Goal: Task Accomplishment & Management: Use online tool/utility

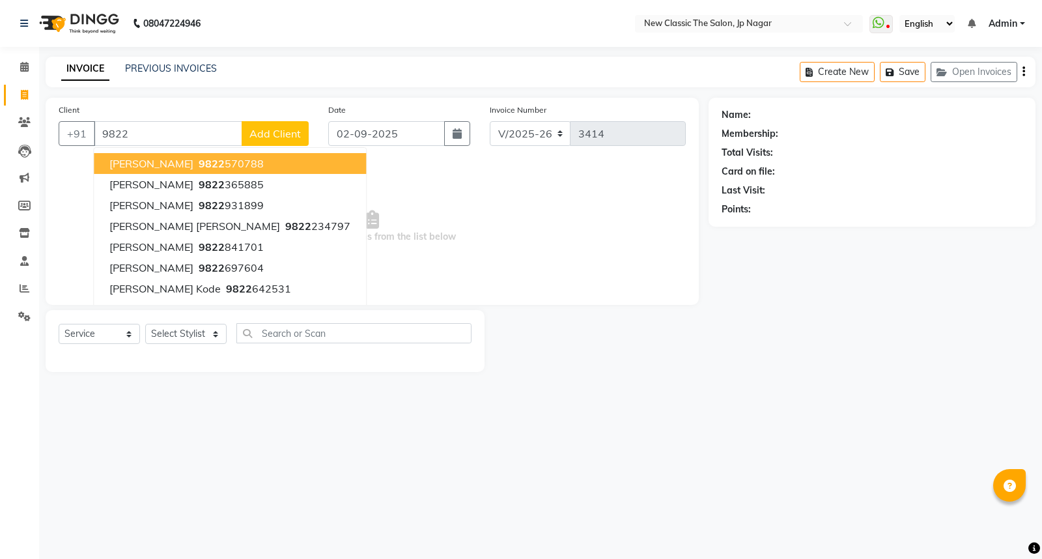
select select "4678"
select select "service"
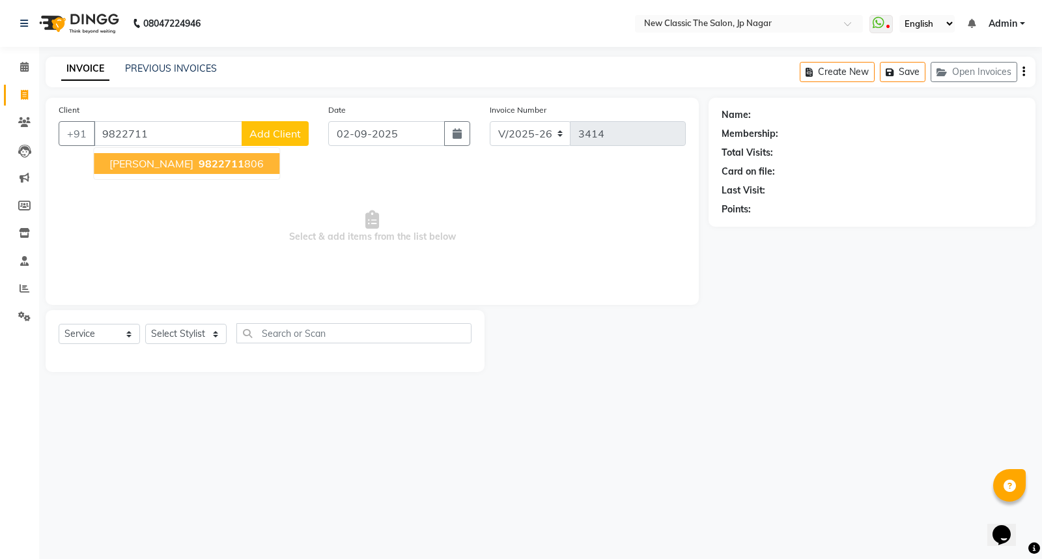
click at [154, 173] on button "[PERSON_NAME] 9822711 806" at bounding box center [187, 163] width 186 height 21
type input "9822711806"
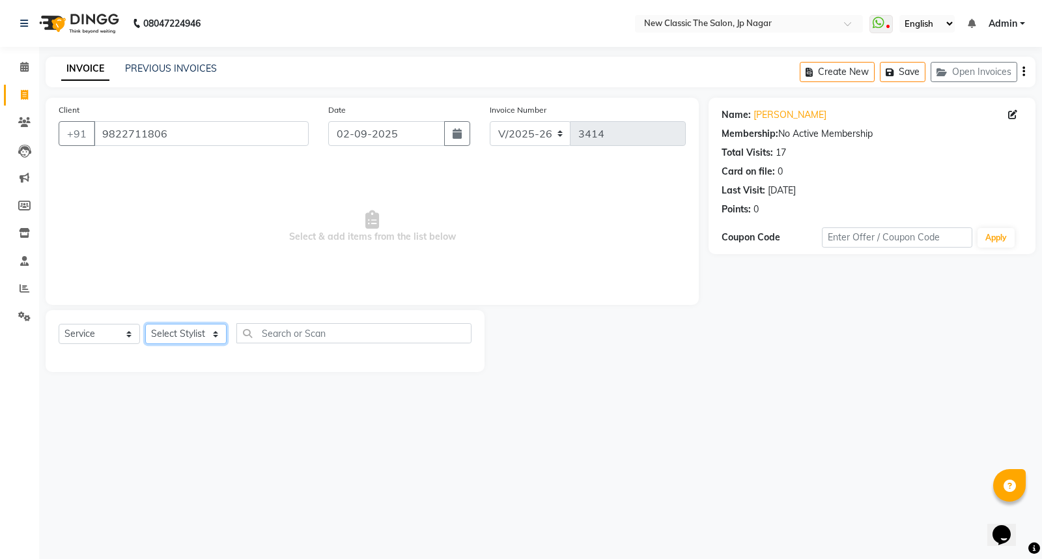
click at [197, 344] on select "Select Stylist Amit [PERSON_NAME] [PERSON_NAME] [PERSON_NAME] Manager [PERSON_N…" at bounding box center [185, 334] width 81 height 20
select select "27627"
click at [145, 324] on select "Select Stylist Amit [PERSON_NAME] [PERSON_NAME] [PERSON_NAME] Manager [PERSON_N…" at bounding box center [185, 334] width 81 height 20
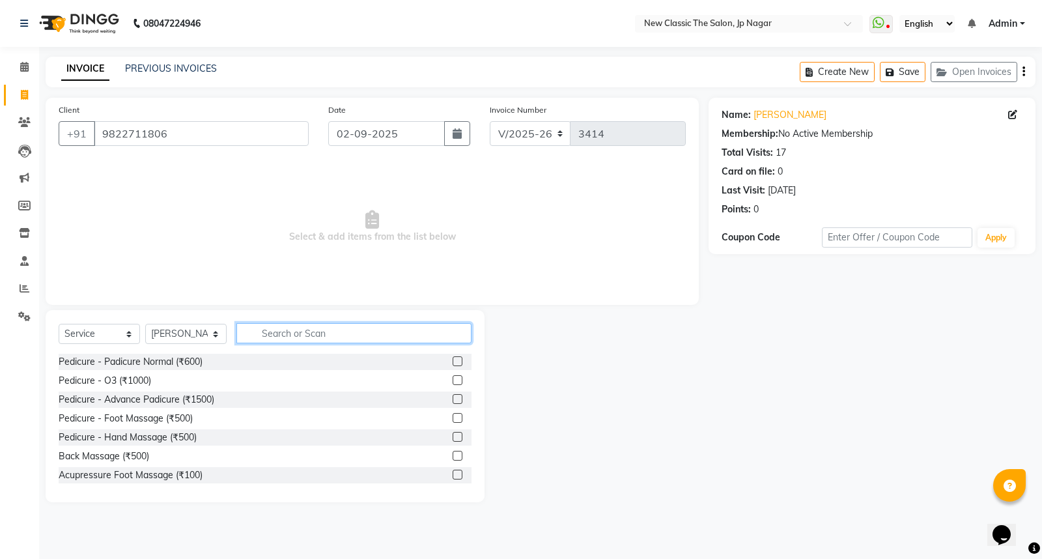
click at [270, 337] on input "text" at bounding box center [353, 333] width 235 height 20
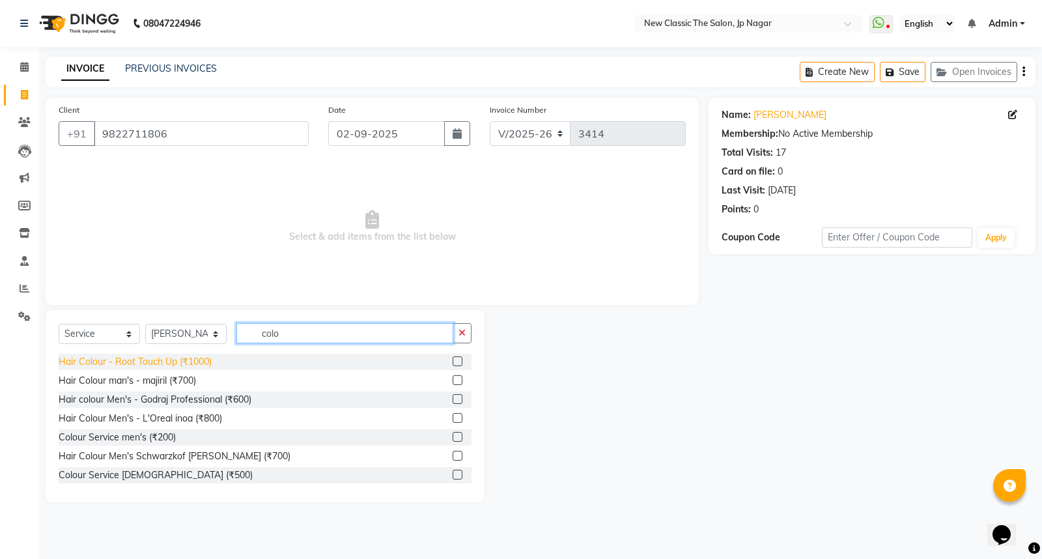
type input "colo"
click at [152, 367] on div "Hair Colour - Root Touch Up (₹1000)" at bounding box center [135, 362] width 153 height 14
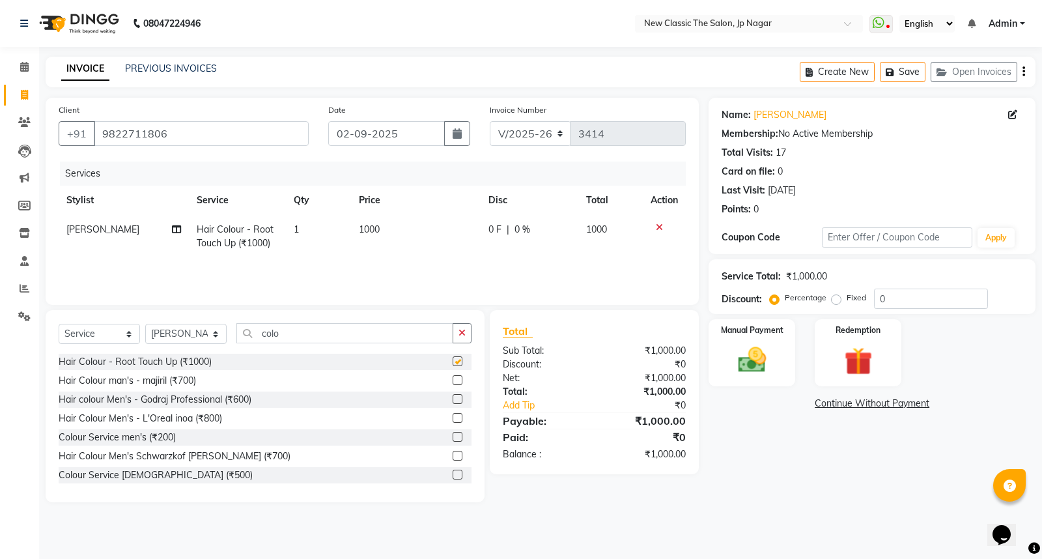
checkbox input "false"
click at [368, 229] on span "1000" at bounding box center [369, 229] width 21 height 12
select select "27627"
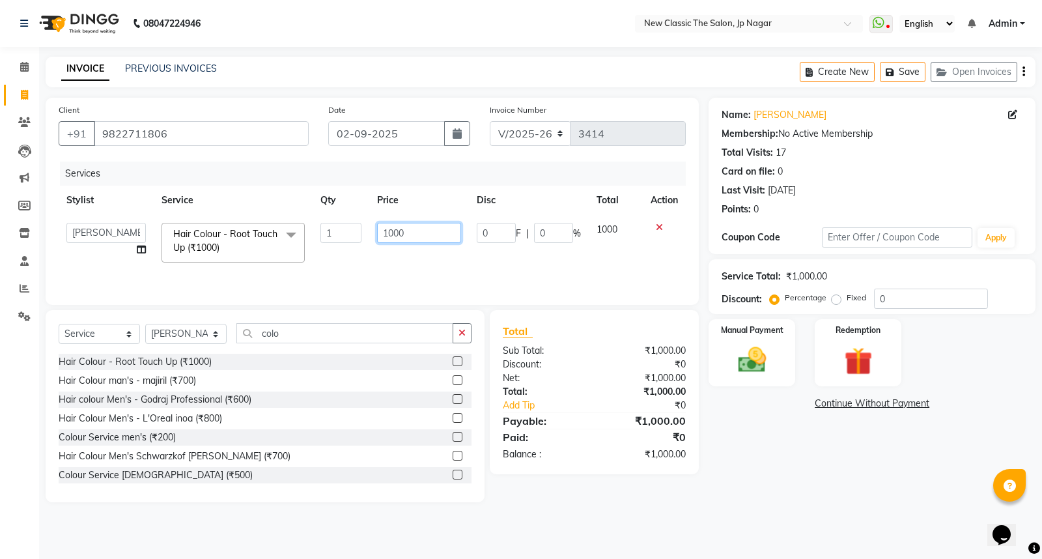
click at [393, 232] on input "1000" at bounding box center [419, 233] width 84 height 20
type input "1200"
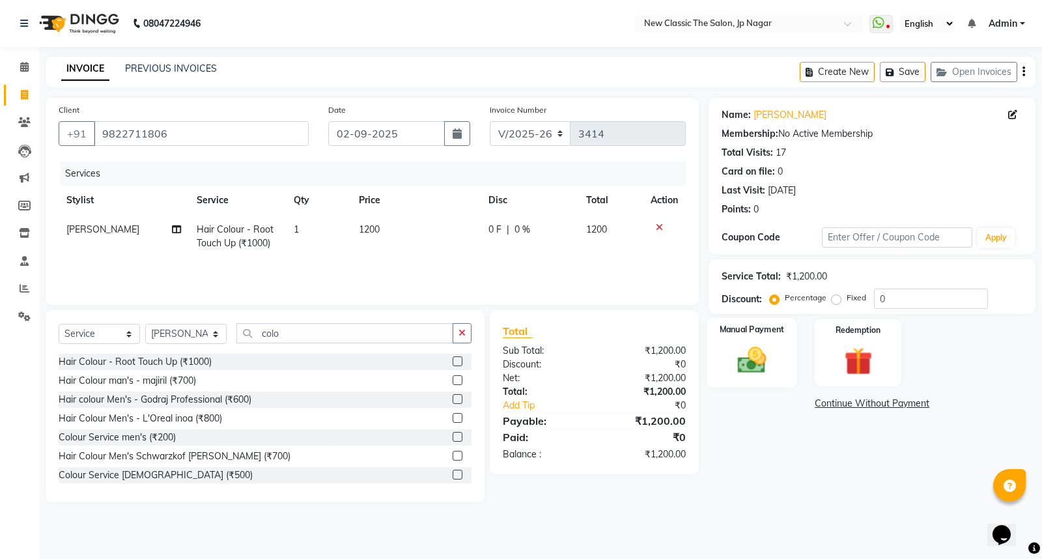
click at [736, 365] on img at bounding box center [752, 359] width 47 height 33
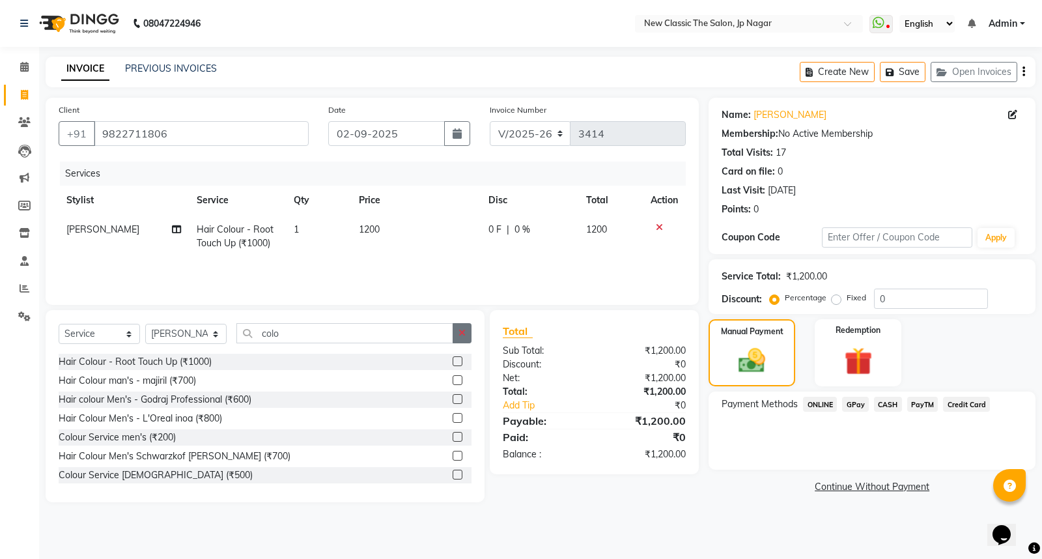
click at [464, 331] on icon "button" at bounding box center [462, 332] width 7 height 9
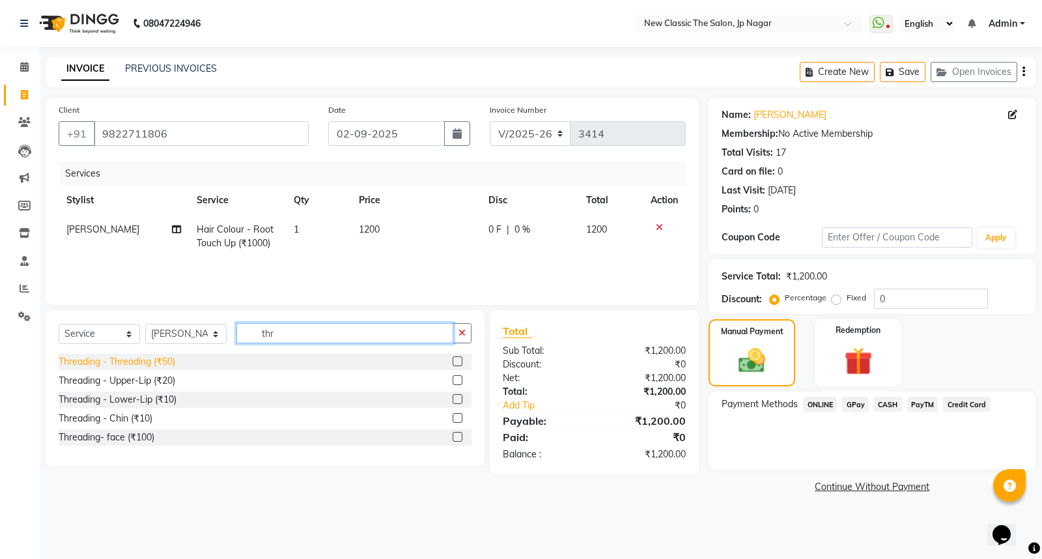
type input "thr"
click at [145, 368] on div "Threading - Threading (₹50)" at bounding box center [117, 362] width 117 height 14
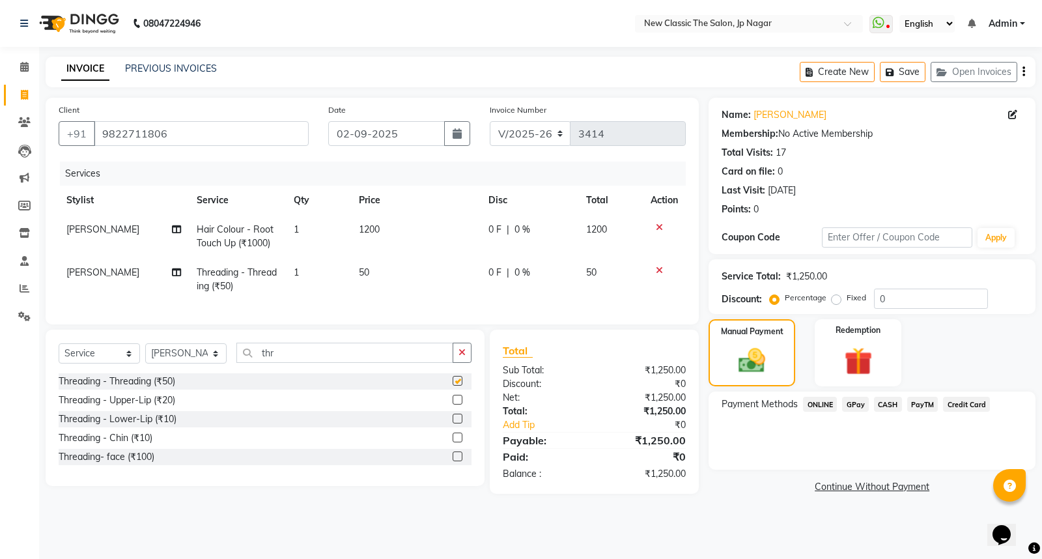
checkbox input "false"
click at [155, 407] on div "Threading - Upper-Lip (₹20)" at bounding box center [117, 400] width 117 height 14
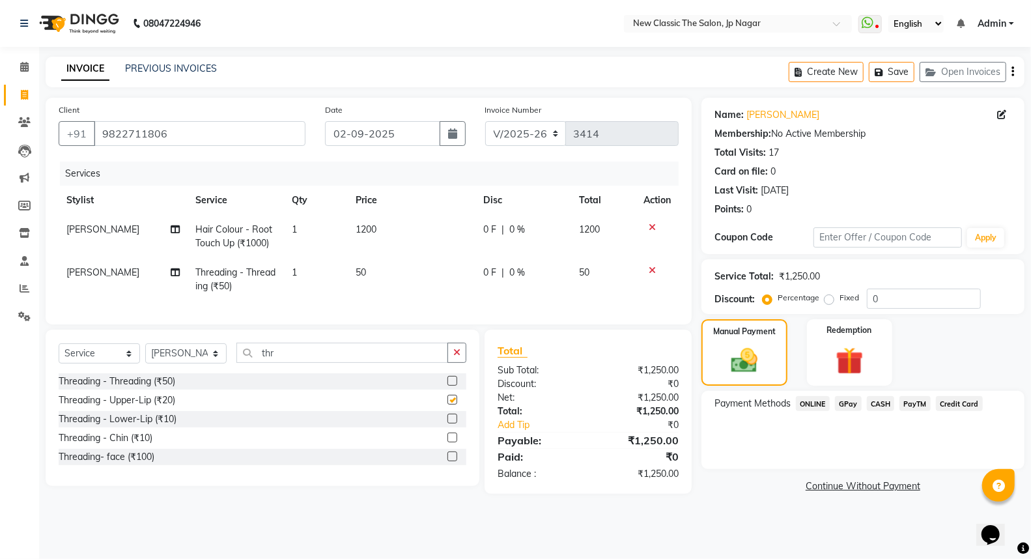
checkbox input "false"
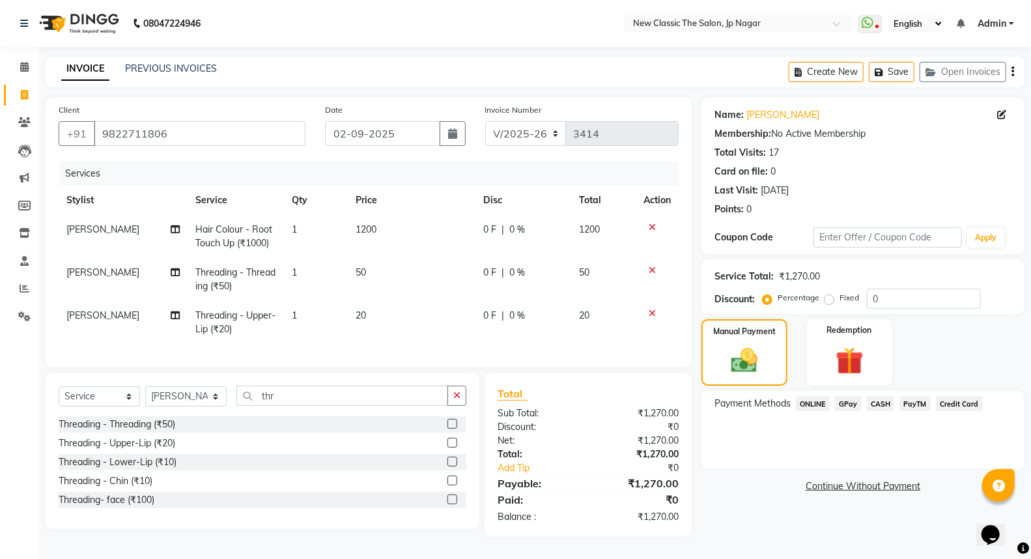
click at [488, 317] on span "0 F" at bounding box center [489, 316] width 13 height 14
select select "27627"
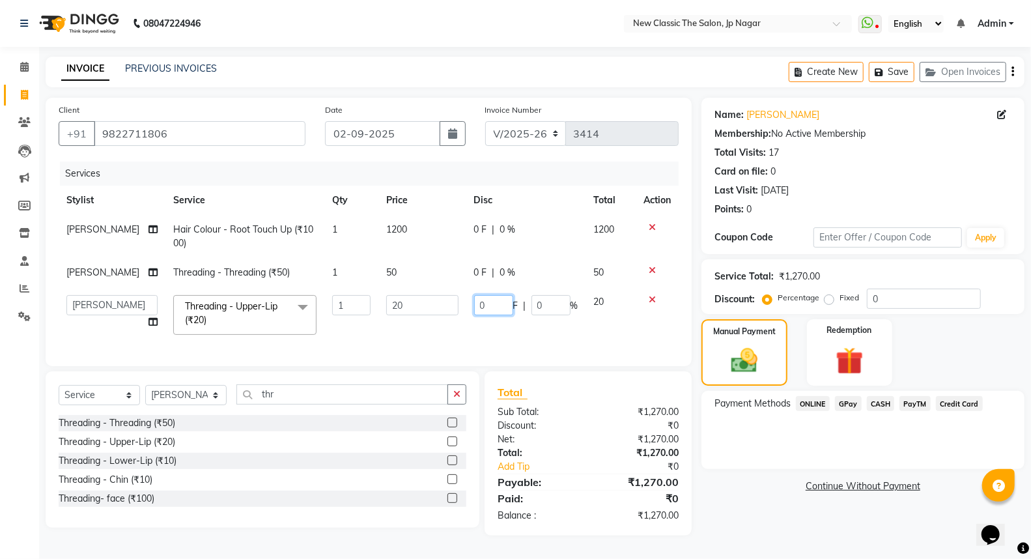
click at [474, 307] on input "0" at bounding box center [493, 305] width 39 height 20
type input "10"
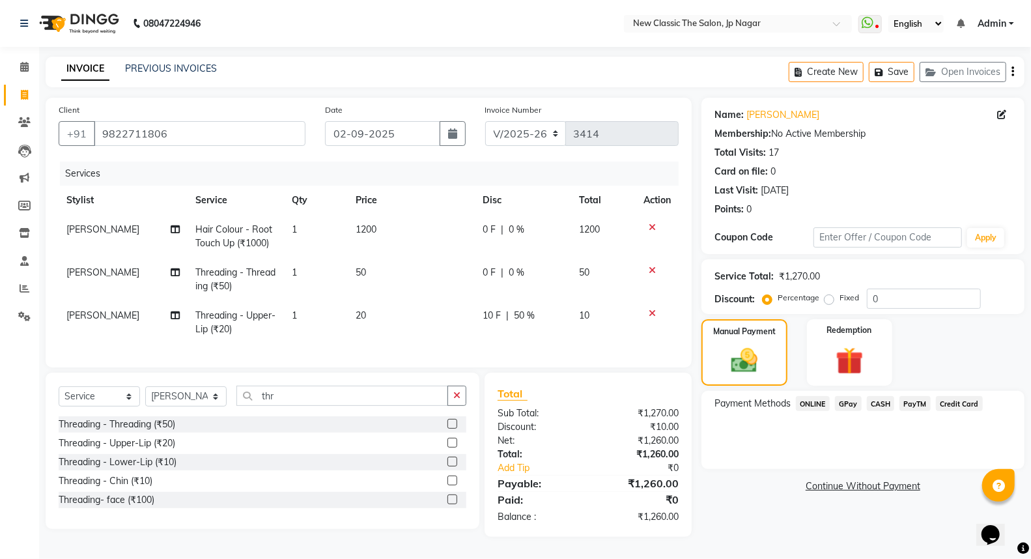
click at [470, 326] on tr "[PERSON_NAME] Threading - Upper-Lip (₹20) 1 20 10 F | 50 % 10" at bounding box center [369, 322] width 620 height 43
click at [173, 229] on icon at bounding box center [175, 229] width 9 height 9
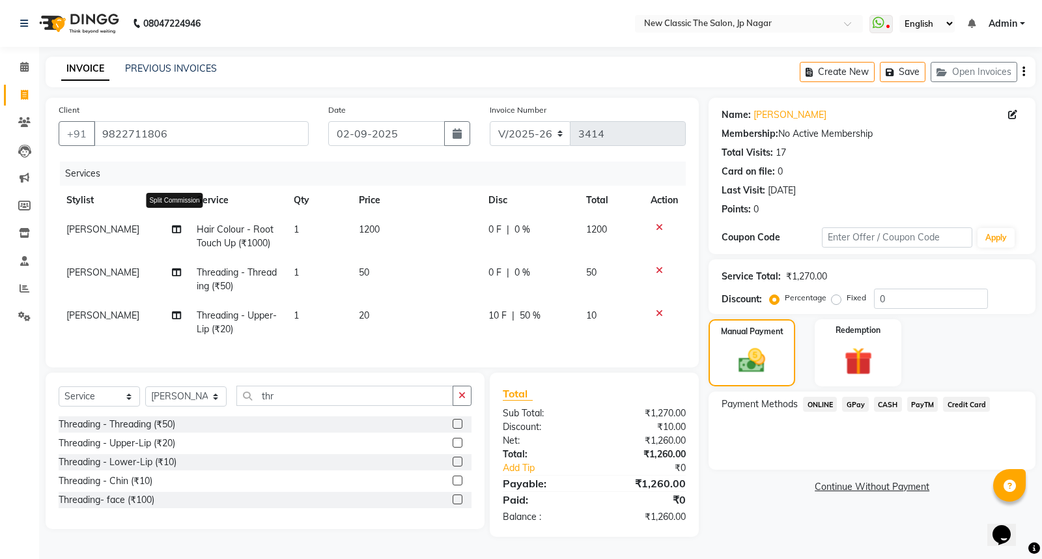
select select "27627"
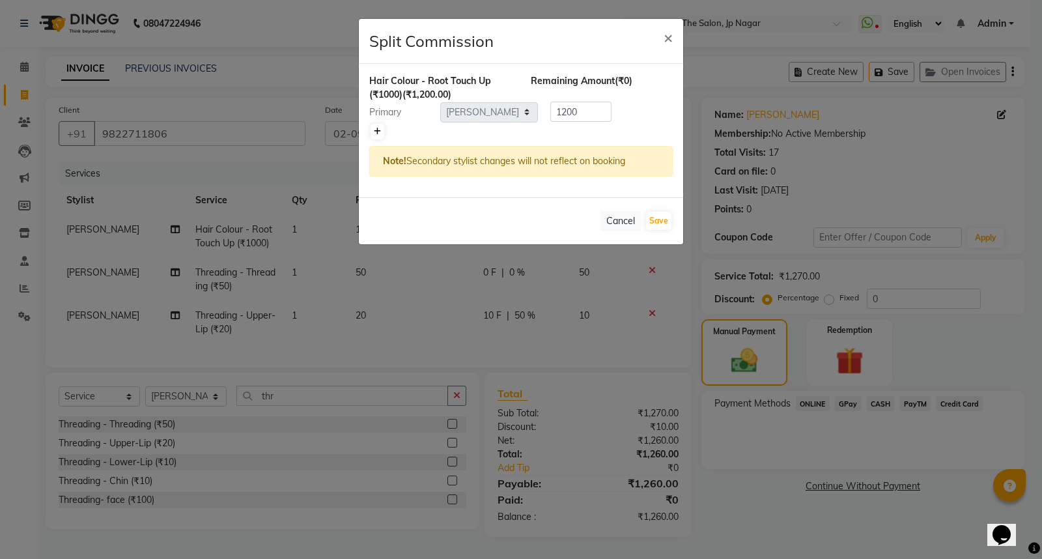
click at [376, 132] on icon at bounding box center [377, 132] width 7 height 8
type input "600"
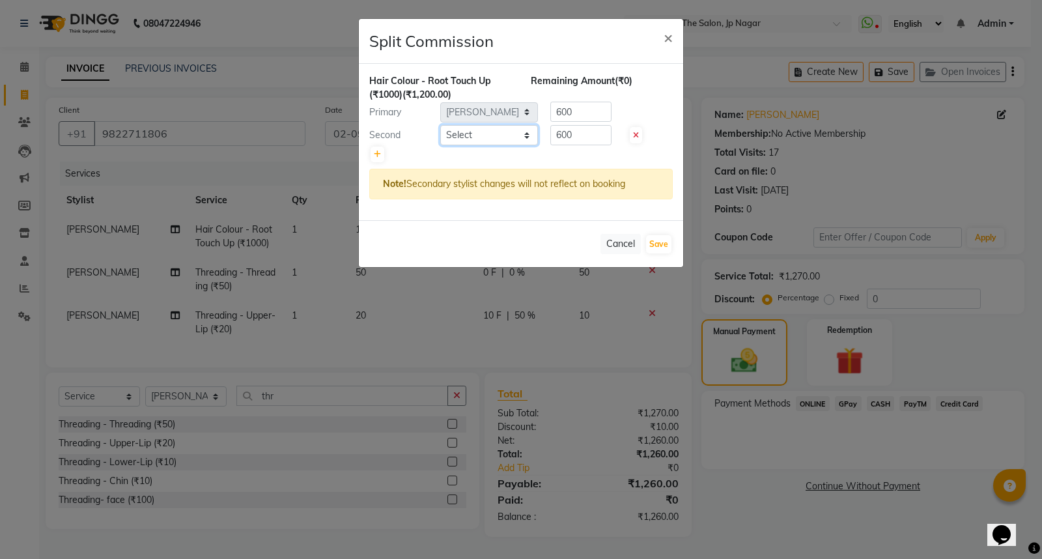
click at [455, 134] on select "Select Amit [PERSON_NAME] [PERSON_NAME] [PERSON_NAME] Manager [PERSON_NAME] [PE…" at bounding box center [489, 135] width 98 height 20
select select "27631"
click at [440, 125] on select "Select Amit [PERSON_NAME] [PERSON_NAME] [PERSON_NAME] Manager [PERSON_NAME] [PE…" at bounding box center [489, 135] width 98 height 20
click at [655, 245] on button "Save" at bounding box center [658, 244] width 25 height 18
select select "Select"
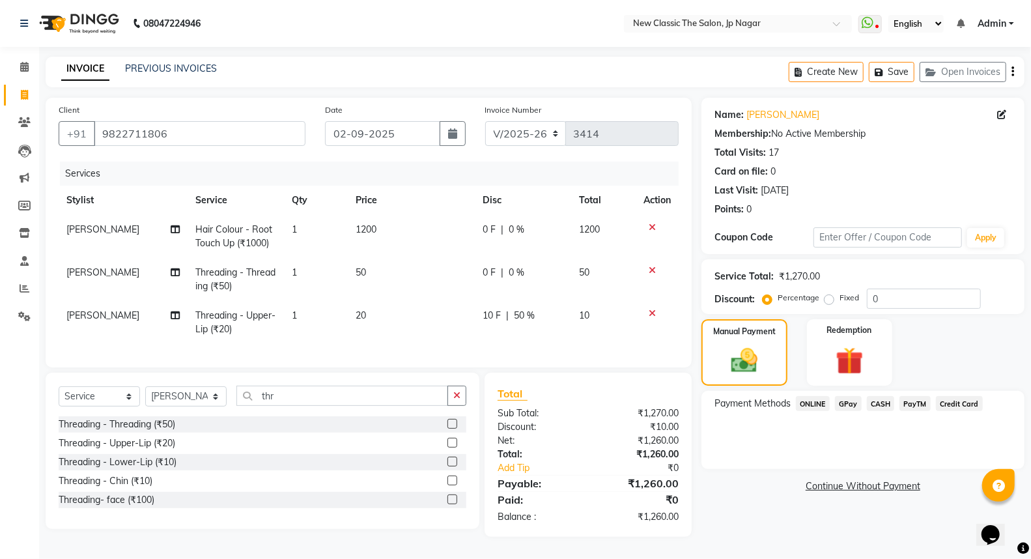
click at [880, 404] on span "CASH" at bounding box center [881, 403] width 28 height 15
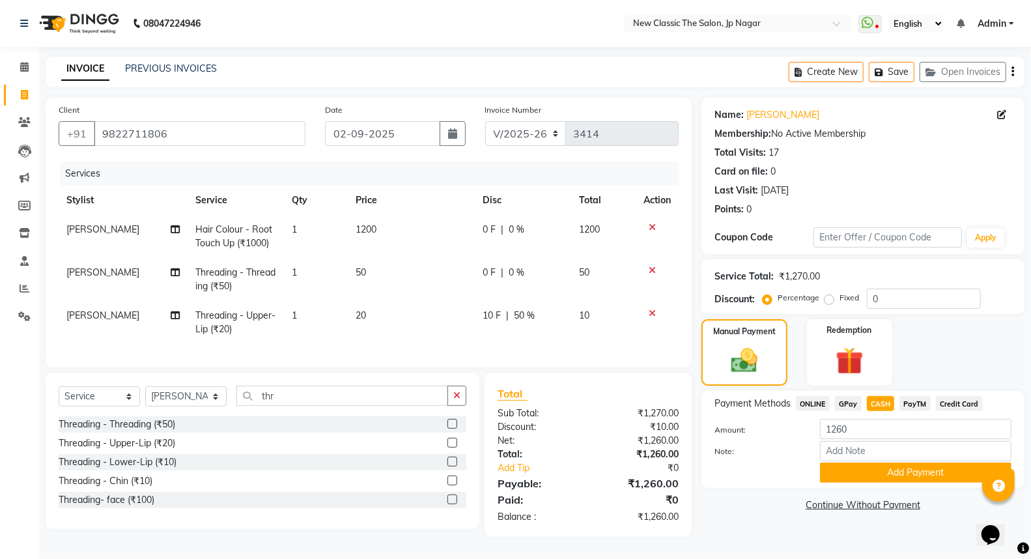
click at [821, 401] on span "ONLINE" at bounding box center [813, 403] width 34 height 15
click at [875, 466] on button "Add Payment" at bounding box center [915, 472] width 191 height 20
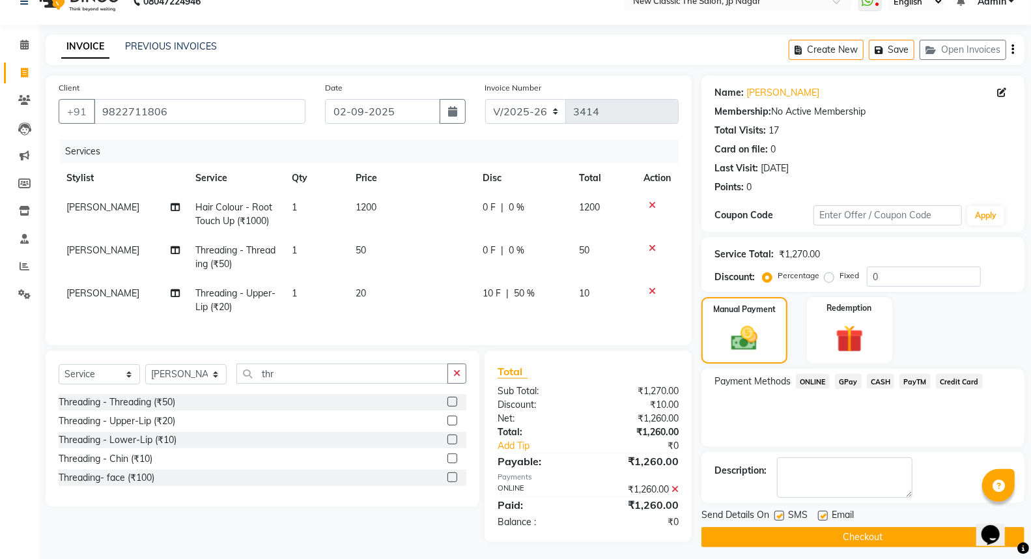
scroll to position [35, 0]
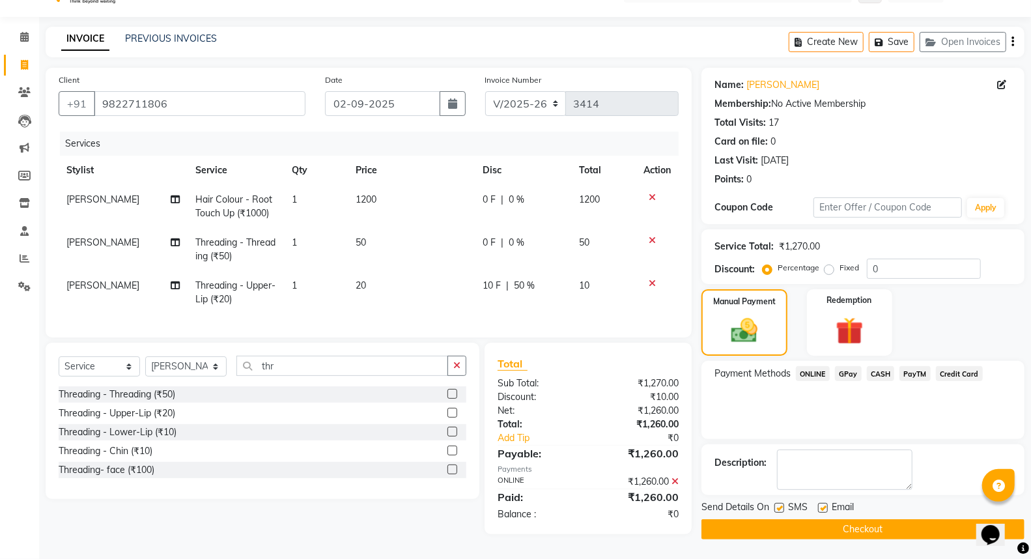
click at [860, 520] on button "Checkout" at bounding box center [862, 529] width 323 height 20
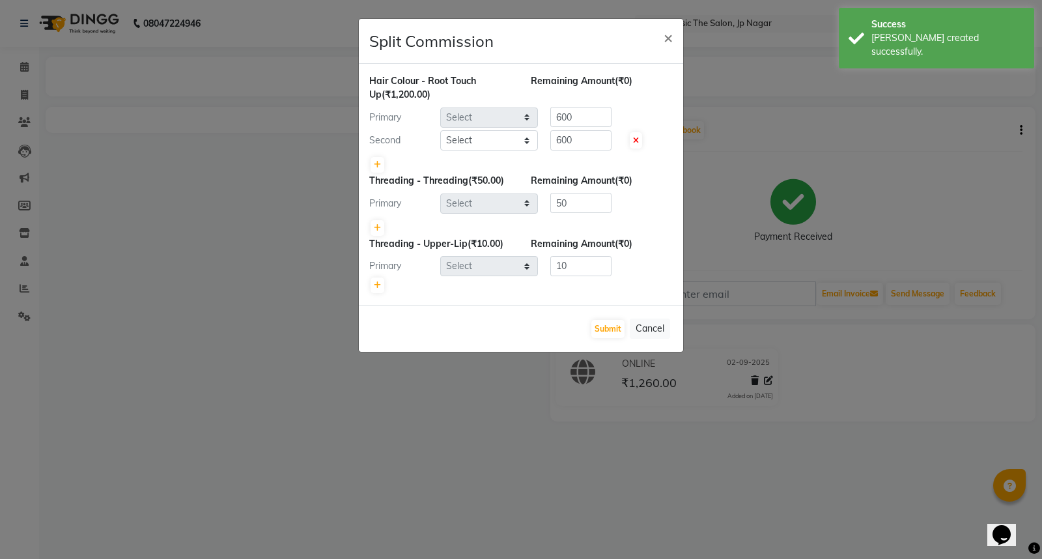
select select "27627"
select select "27631"
select select "27627"
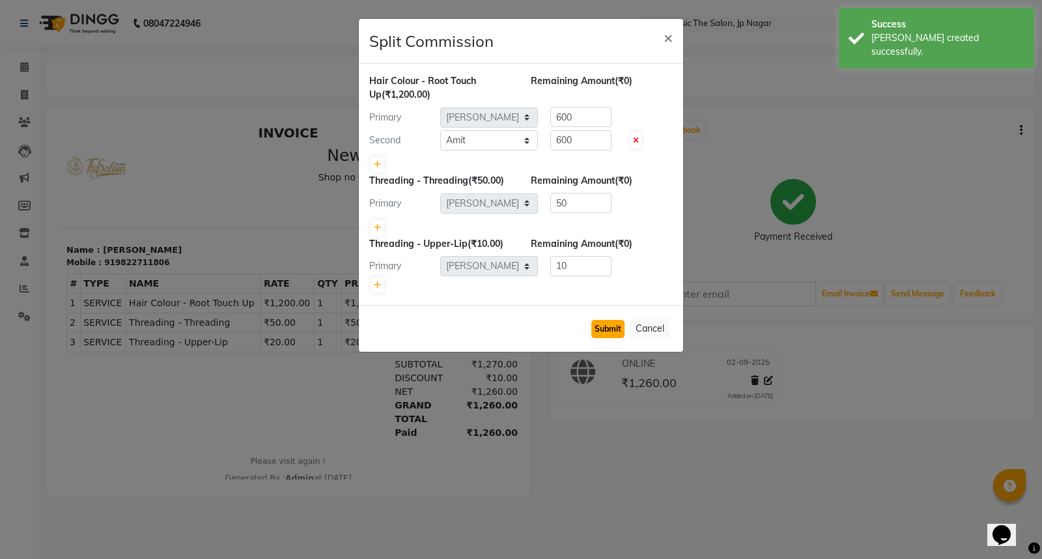
click at [608, 326] on button "Submit" at bounding box center [607, 329] width 33 height 18
